Goal: Task Accomplishment & Management: Use online tool/utility

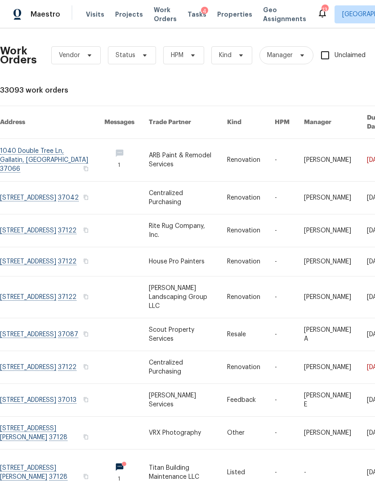
click at [220, 18] on span "Properties" at bounding box center [234, 14] width 35 height 9
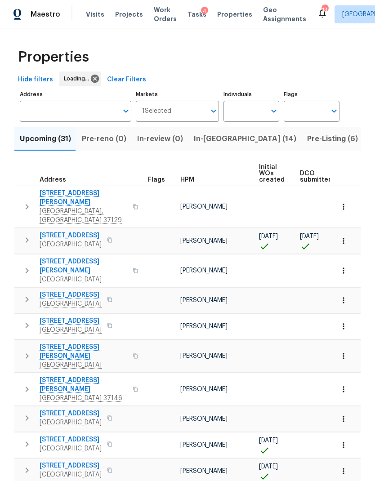
click at [203, 140] on span "In-reno (14)" at bounding box center [245, 139] width 102 height 13
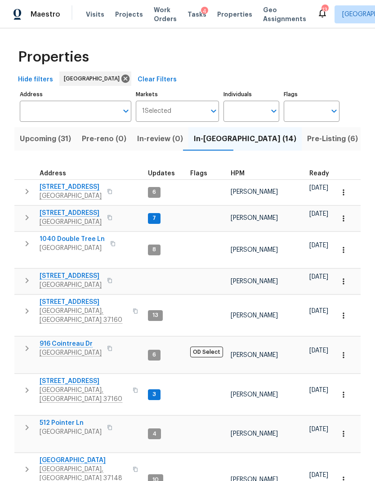
click at [58, 189] on span "[STREET_ADDRESS]" at bounding box center [71, 187] width 62 height 9
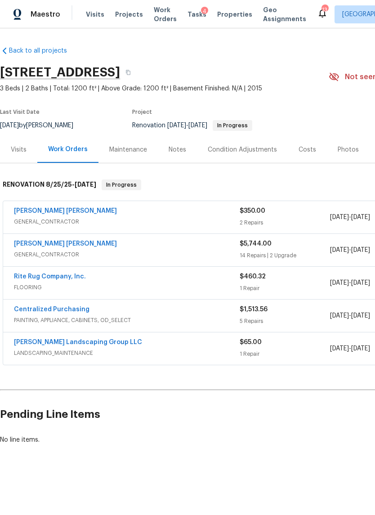
click at [64, 210] on link "[PERSON_NAME] [PERSON_NAME]" at bounding box center [65, 211] width 103 height 6
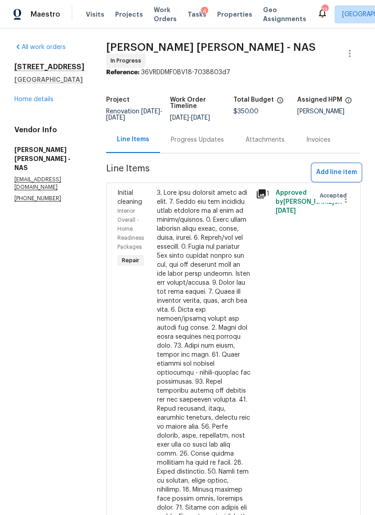
click at [348, 177] on span "Add line item" at bounding box center [336, 172] width 41 height 11
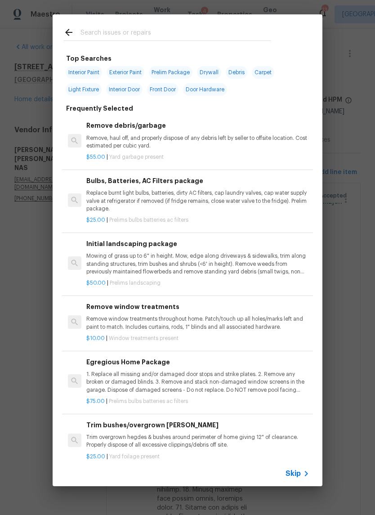
click at [298, 472] on span "Skip" at bounding box center [292, 473] width 15 height 9
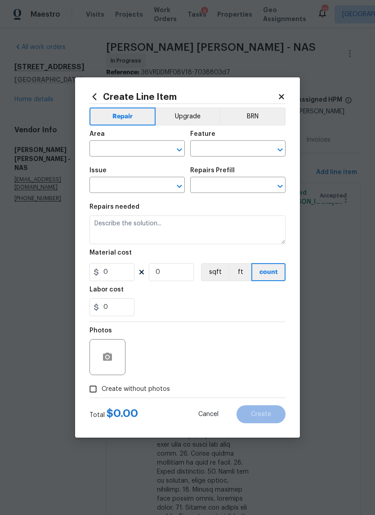
click at [125, 146] on input "text" at bounding box center [124, 149] width 70 height 14
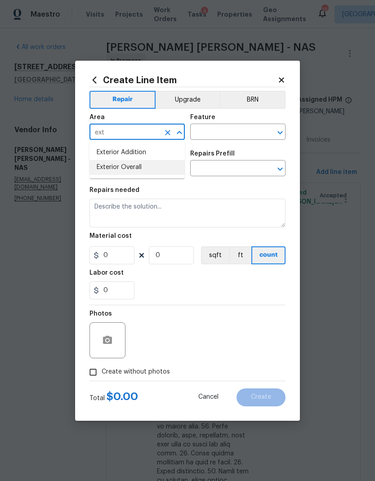
click at [137, 172] on li "Exterior Overall" at bounding box center [136, 167] width 95 height 15
type input "Exterior Overall"
click at [223, 132] on input "text" at bounding box center [225, 133] width 70 height 14
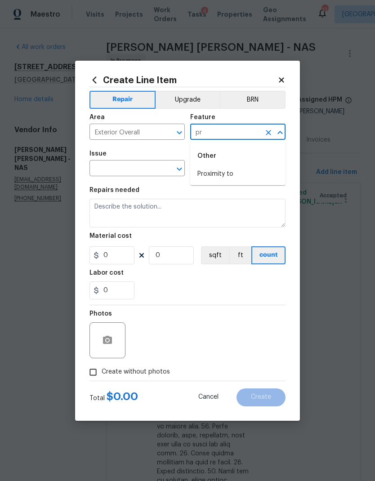
type input "p"
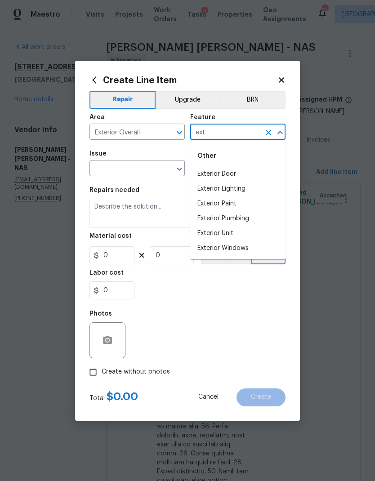
click at [231, 175] on li "Exterior Door" at bounding box center [237, 174] width 95 height 15
type input "Exterior Door"
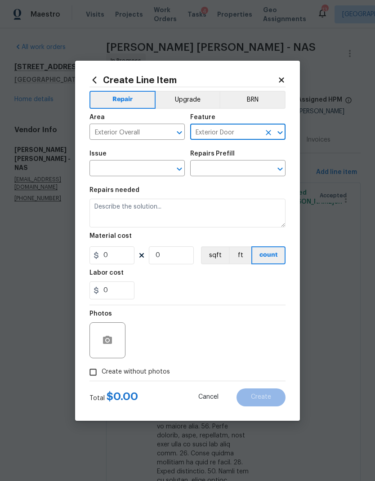
click at [145, 172] on input "text" at bounding box center [124, 169] width 70 height 14
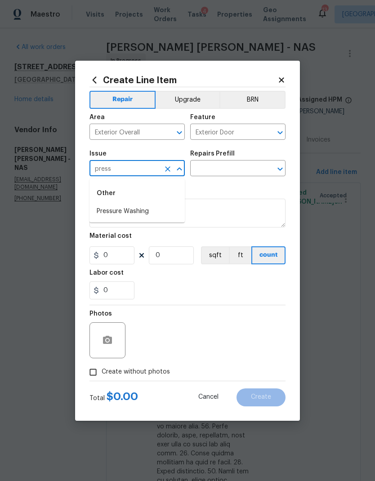
click at [150, 211] on li "Pressure Washing" at bounding box center [136, 211] width 95 height 15
type input "Pressure Washing"
click at [281, 169] on icon "Open" at bounding box center [279, 169] width 5 height 3
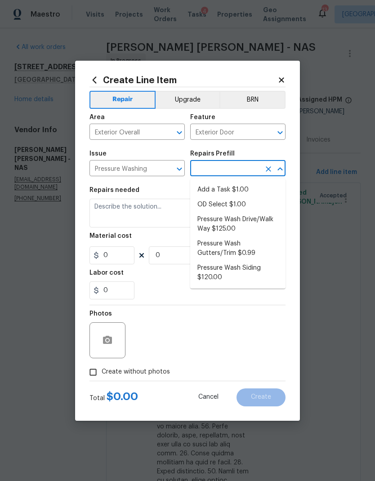
click at [229, 217] on li "Pressure Wash Drive/Walk Way $125.00" at bounding box center [237, 224] width 95 height 24
type input "Pressure Wash Drive/Walk Way $125.00"
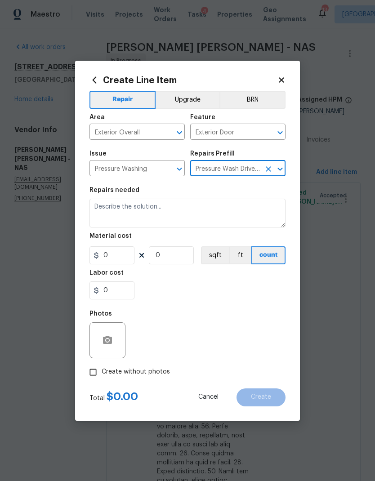
type input "Siding"
type textarea "Pressure wash the driveways/walkways as directed by the PM. Ensure that all deb…"
type input "1"
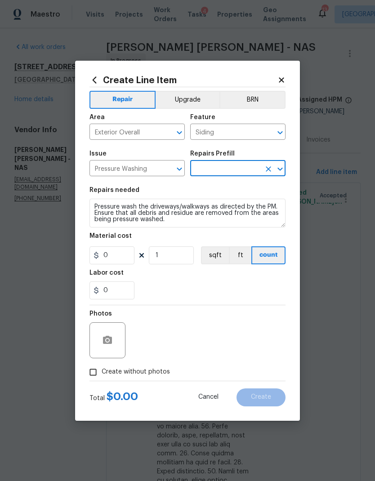
type input "Pressure Wash Drive/Walk Way $125.00"
type input "125"
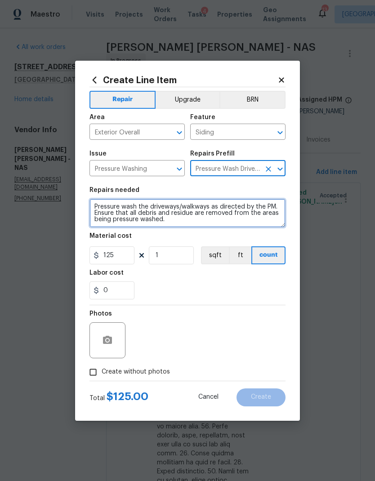
click at [188, 219] on textarea "Pressure wash the driveways/walkways as directed by the PM. Ensure that all deb…" at bounding box center [187, 213] width 196 height 29
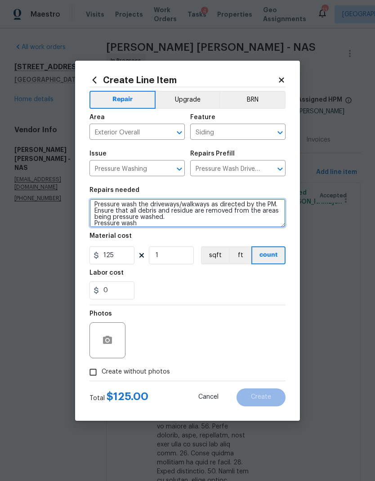
scroll to position [2, 0]
type textarea "Pressure wash the driveways/walkways as directed by the PM. Ensure that all deb…"
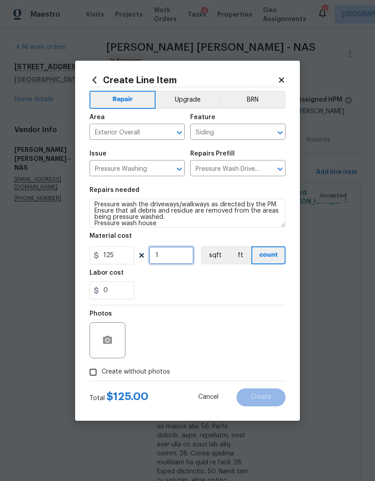
click at [173, 256] on input "1" at bounding box center [171, 255] width 45 height 18
click at [113, 258] on input "125" at bounding box center [111, 255] width 45 height 18
click at [113, 257] on input "125" at bounding box center [111, 255] width 45 height 18
click at [110, 257] on input "125" at bounding box center [111, 255] width 45 height 18
click at [114, 253] on input "125" at bounding box center [111, 255] width 45 height 18
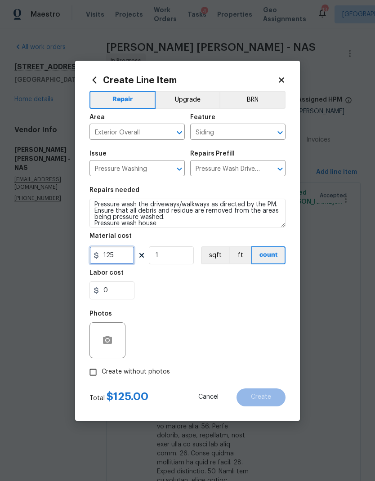
click at [113, 253] on input "125" at bounding box center [111, 255] width 45 height 18
click at [114, 257] on input "125" at bounding box center [111, 255] width 45 height 18
type input "250"
click at [214, 278] on div "Labor cost" at bounding box center [187, 276] width 196 height 12
click at [145, 374] on span "Create without photos" at bounding box center [136, 371] width 68 height 9
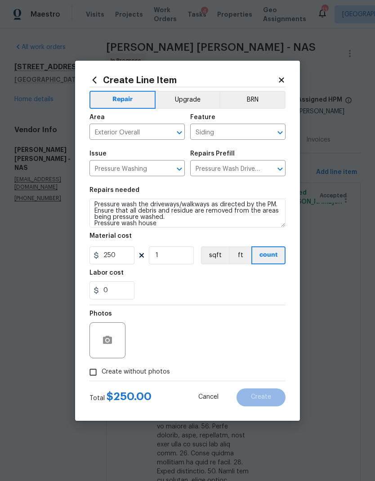
click at [102, 374] on input "Create without photos" at bounding box center [93, 372] width 17 height 17
checkbox input "true"
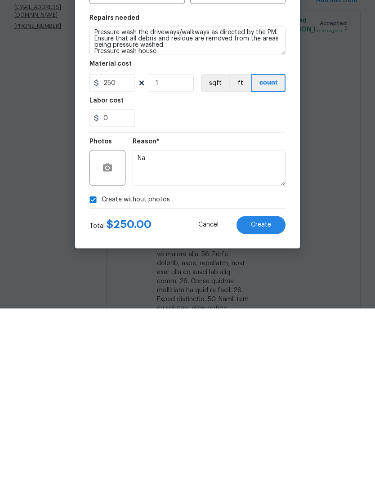
type textarea "Na"
click at [267, 388] on button "Create" at bounding box center [260, 397] width 49 height 18
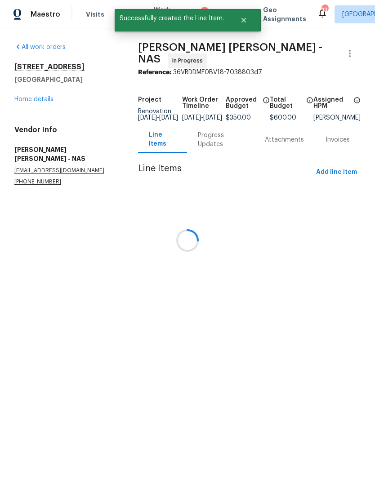
scroll to position [0, 0]
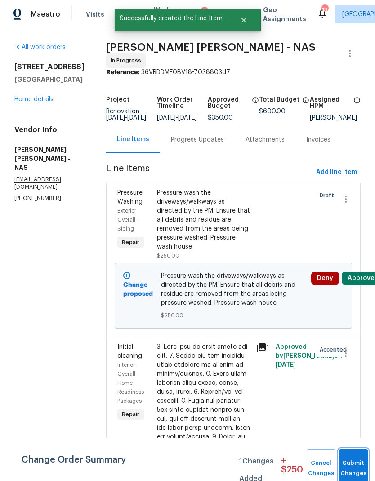
click at [360, 458] on button "Submit Changes" at bounding box center [353, 468] width 29 height 39
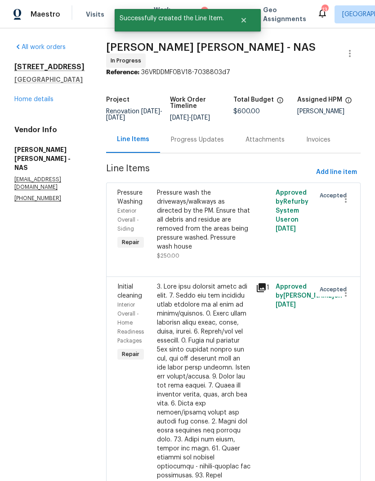
click at [36, 100] on link "Home details" at bounding box center [33, 99] width 39 height 6
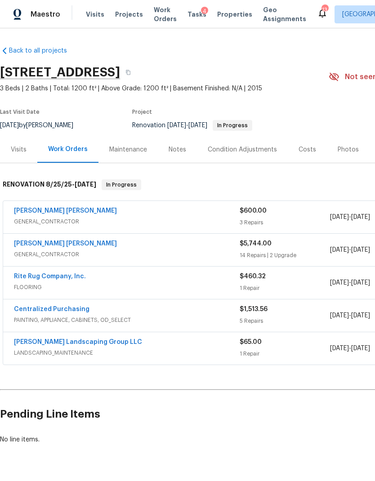
click at [53, 243] on link "[PERSON_NAME] [PERSON_NAME]" at bounding box center [65, 243] width 103 height 6
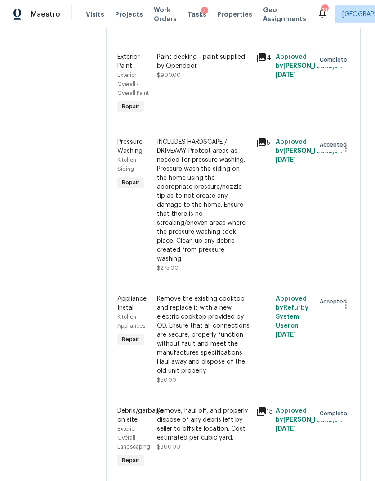
scroll to position [1230, 0]
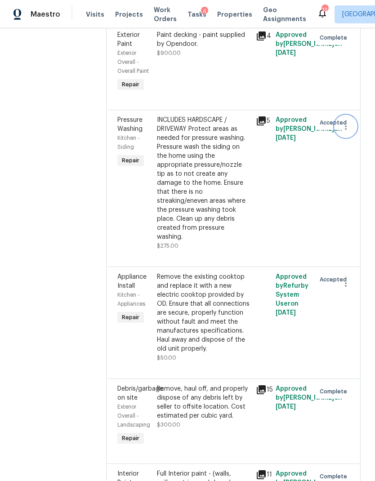
click at [348, 132] on icon "button" at bounding box center [345, 126] width 11 height 11
click at [343, 169] on li "Cancel" at bounding box center [350, 165] width 35 height 15
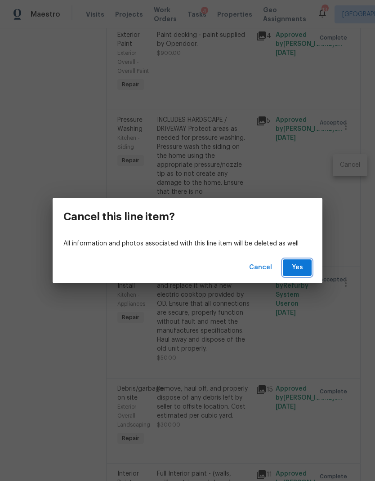
click at [298, 267] on span "Yes" at bounding box center [297, 267] width 14 height 11
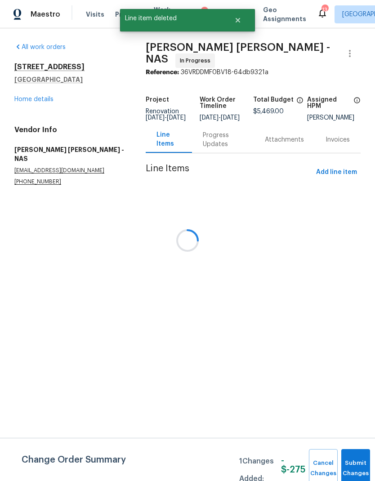
scroll to position [0, 0]
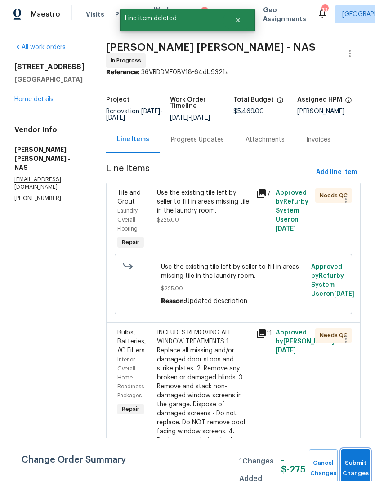
click at [357, 466] on button "Submit Changes" at bounding box center [355, 468] width 29 height 39
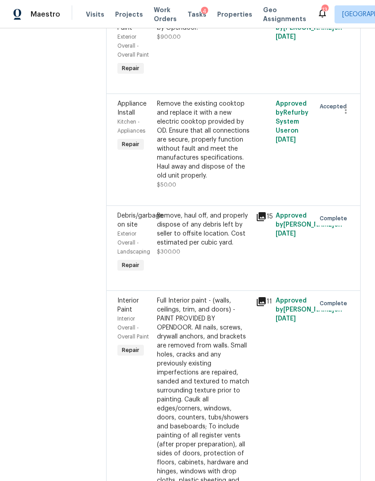
scroll to position [1249, 0]
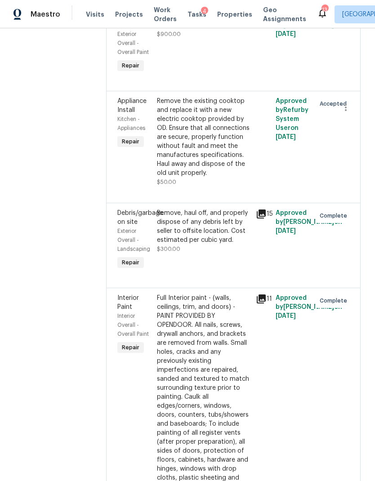
click at [228, 187] on div "Remove the existing cooktop and replace it with a new electric cooktop provided…" at bounding box center [203, 142] width 93 height 90
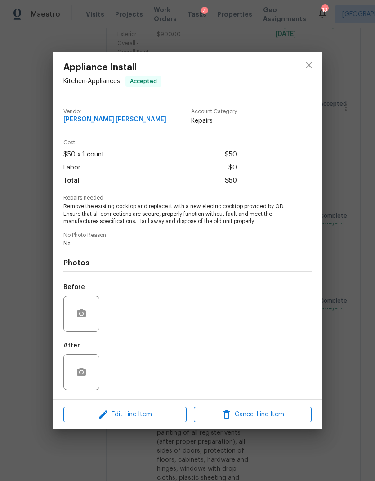
click at [356, 306] on div "Appliance Install Kitchen - Appliances Accepted Vendor [PERSON_NAME] [PERSON_NA…" at bounding box center [187, 240] width 375 height 481
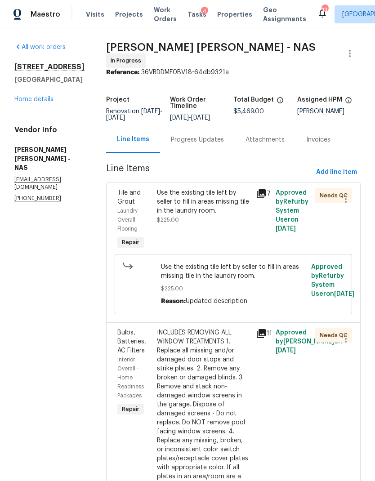
scroll to position [0, 0]
click at [36, 101] on link "Home details" at bounding box center [33, 99] width 39 height 6
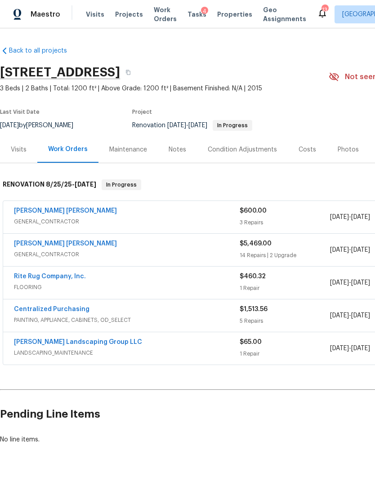
click at [181, 149] on div "Notes" at bounding box center [178, 149] width 18 height 9
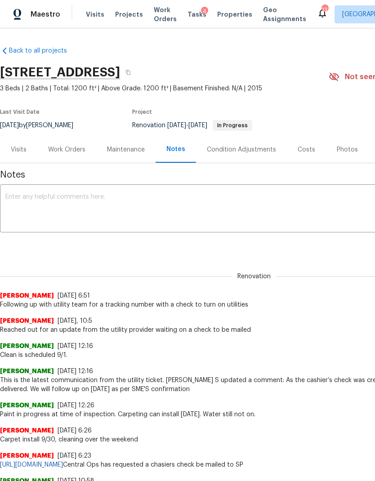
click at [197, 225] on textarea at bounding box center [253, 209] width 497 height 31
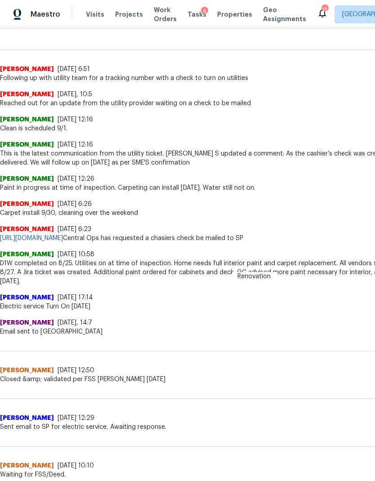
scroll to position [227, 0]
